Goal: Information Seeking & Learning: Understand process/instructions

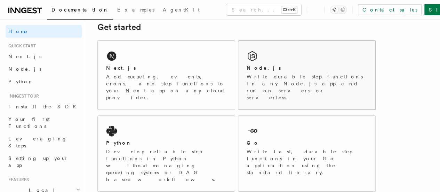
click at [277, 81] on div "Node.js Write durable step functions in any Node.js app and run on servers or s…" at bounding box center [307, 82] width 120 height 37
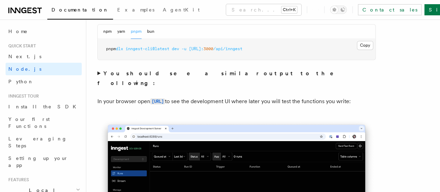
scroll to position [591, 0]
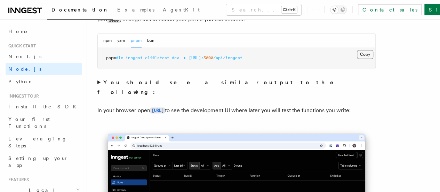
click at [357, 59] on button "Copy Copied" at bounding box center [365, 54] width 16 height 9
